Goal: Information Seeking & Learning: Find specific fact

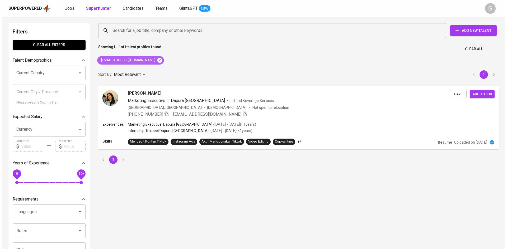
scroll to position [0, 0]
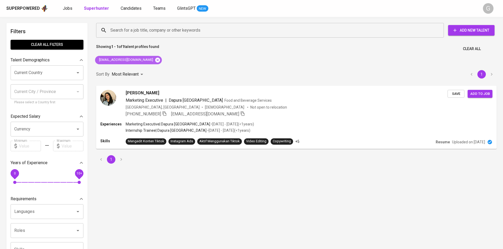
click at [155, 60] on icon at bounding box center [158, 60] width 6 height 6
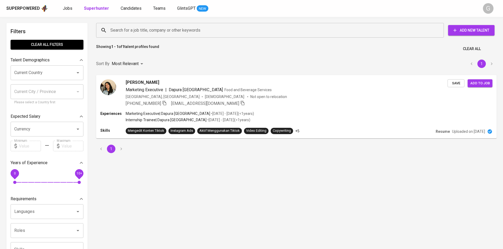
click at [133, 34] on input "Search for a job title, company or other keywords" at bounding box center [271, 30] width 324 height 10
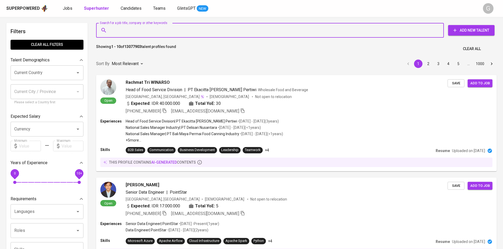
paste input "[EMAIL_ADDRESS][DOMAIN_NAME]"
type input "[EMAIL_ADDRESS][DOMAIN_NAME]"
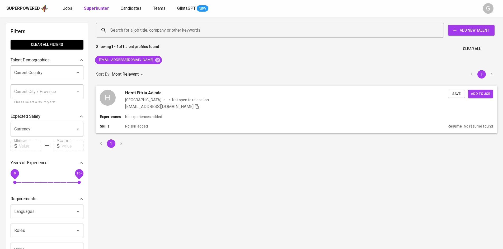
click at [287, 101] on div "Indonesia Not open to relocation" at bounding box center [286, 99] width 323 height 5
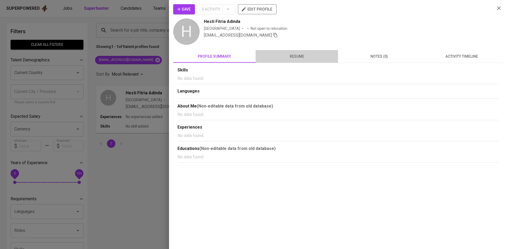
click at [293, 54] on span "resume" at bounding box center [297, 56] width 76 height 7
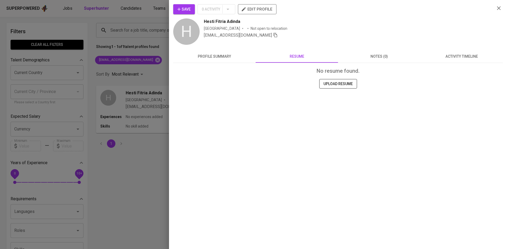
click at [125, 148] on div at bounding box center [253, 124] width 507 height 249
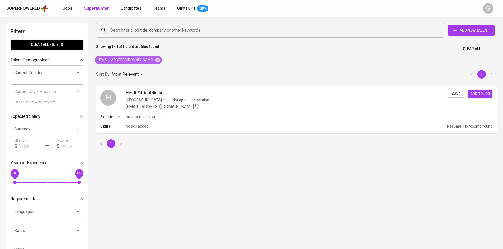
click at [155, 59] on icon at bounding box center [157, 60] width 5 height 5
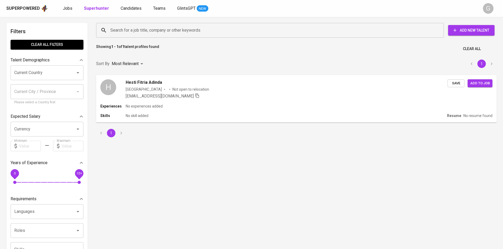
click at [144, 28] on input "Search for a job title, company or other keywords" at bounding box center [271, 30] width 324 height 10
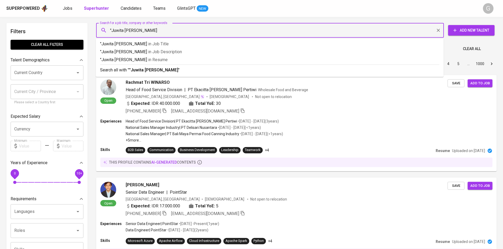
type input ""Juwita [PERSON_NAME]""
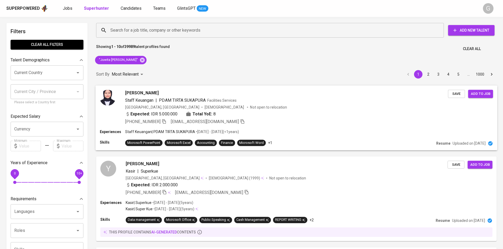
click at [299, 106] on div "[GEOGRAPHIC_DATA], [GEOGRAPHIC_DATA] [DEMOGRAPHIC_DATA] Not open to relocation" at bounding box center [286, 107] width 323 height 5
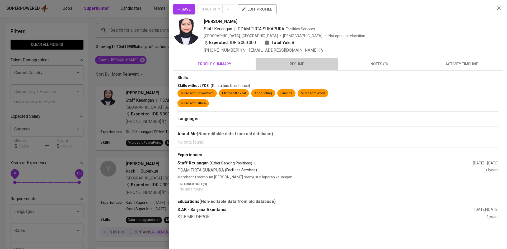
click at [295, 64] on span "resume" at bounding box center [297, 64] width 76 height 7
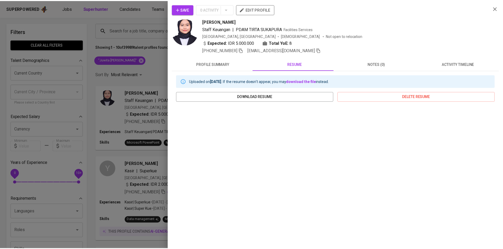
scroll to position [23, 0]
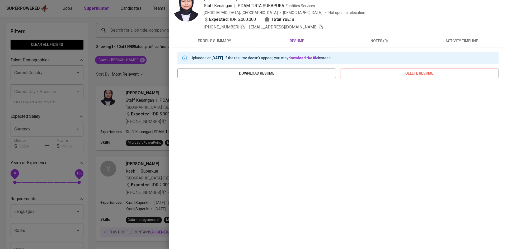
click at [124, 68] on div at bounding box center [253, 124] width 507 height 249
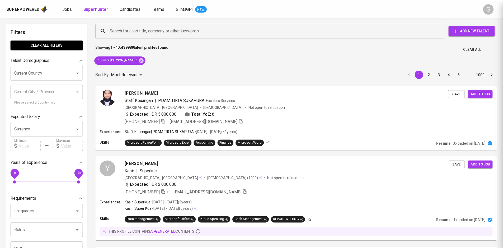
scroll to position [0, 0]
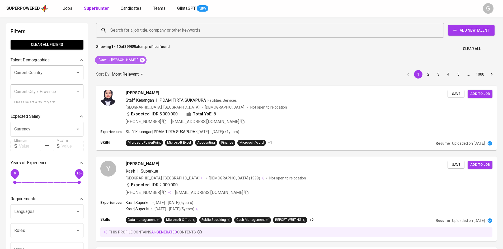
click at [140, 59] on icon at bounding box center [142, 60] width 5 height 5
click at [138, 30] on input "Search for a job title, company or other keywords" at bounding box center [271, 30] width 324 height 10
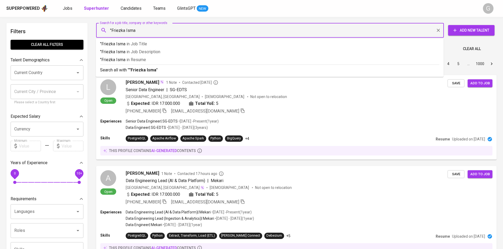
type input ""Friezka Isma""
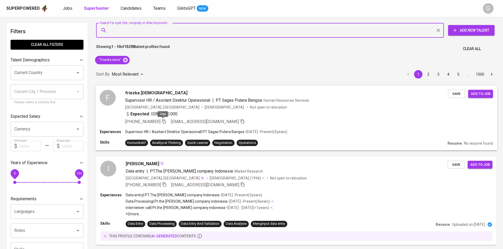
click at [162, 121] on icon "button" at bounding box center [164, 121] width 5 height 5
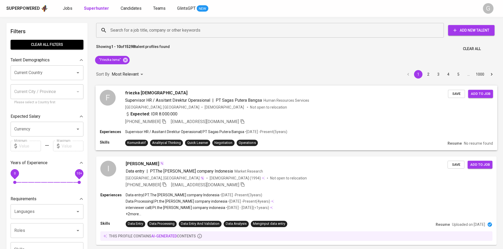
click at [269, 113] on div "Expected: IDR 8.000.000" at bounding box center [286, 115] width 323 height 8
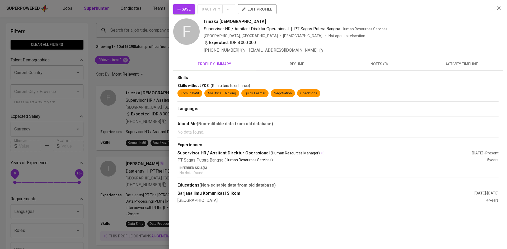
click at [283, 62] on span "resume" at bounding box center [297, 64] width 76 height 7
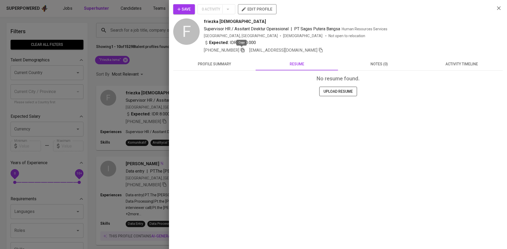
click at [240, 51] on icon "button" at bounding box center [242, 50] width 5 height 5
click at [143, 63] on div at bounding box center [253, 124] width 507 height 249
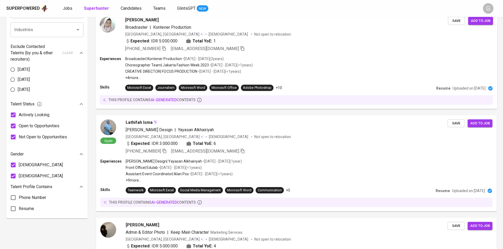
scroll to position [319, 0]
